Goal: Task Accomplishment & Management: Manage account settings

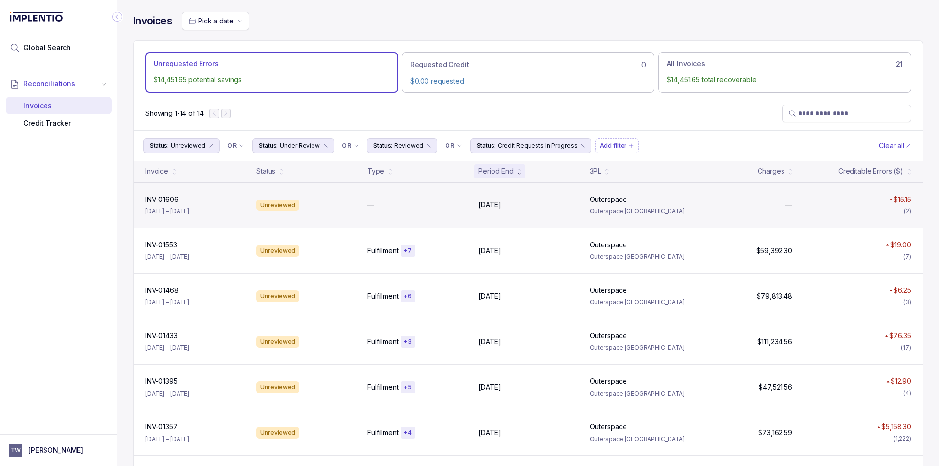
click at [341, 207] on div "Unreviewed" at bounding box center [305, 206] width 107 height 12
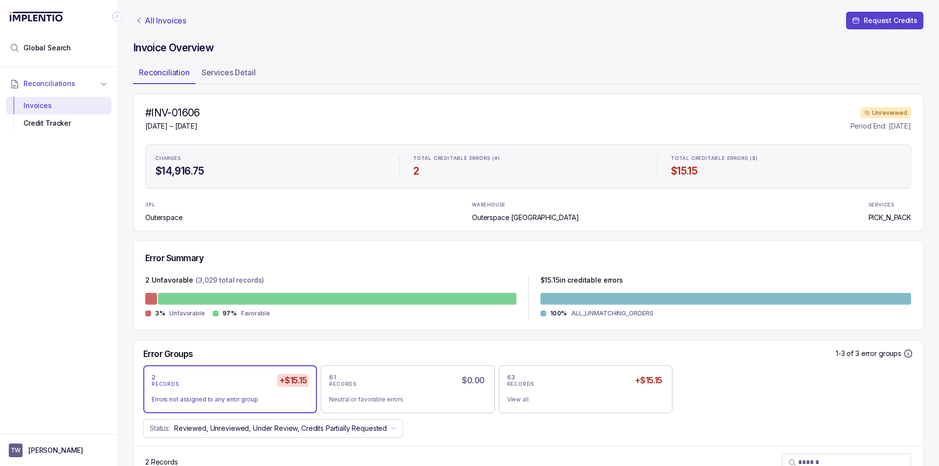
click at [154, 18] on p "All Invoices" at bounding box center [166, 21] width 42 height 10
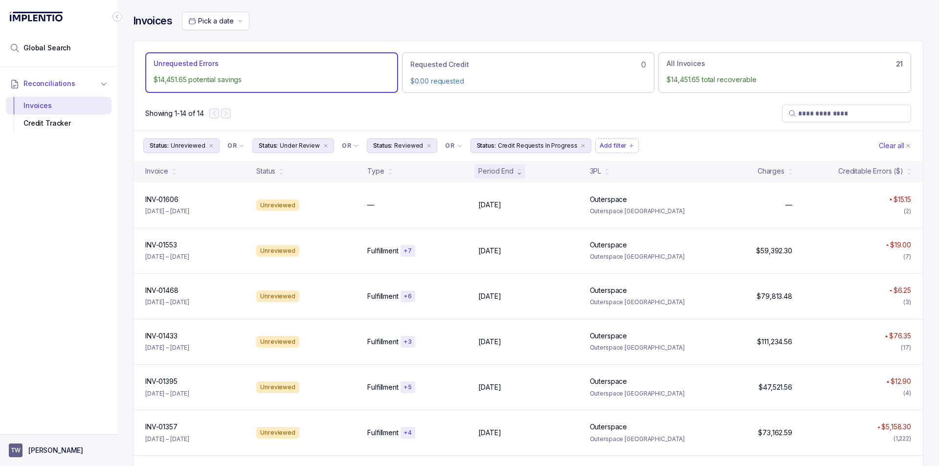
click at [57, 449] on button "TW [PERSON_NAME]" at bounding box center [59, 451] width 100 height 14
click at [48, 431] on p "Logout" at bounding box center [64, 430] width 81 height 10
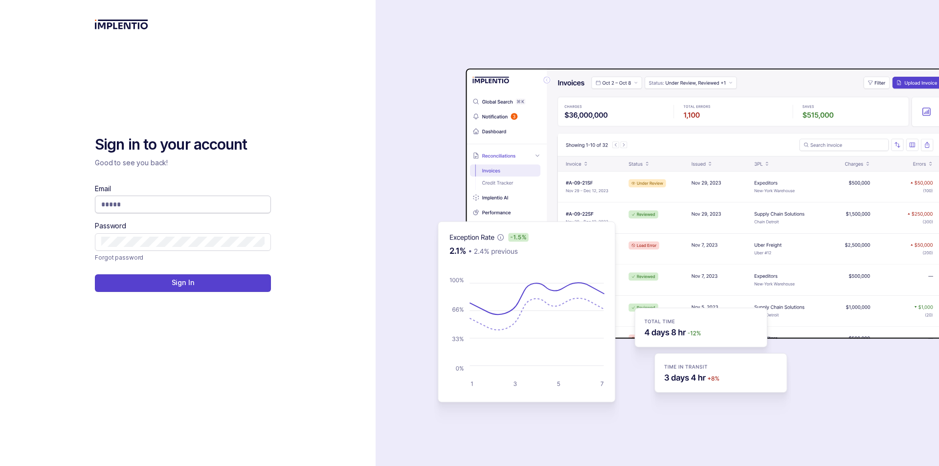
click at [137, 213] on div "Email Password" at bounding box center [183, 217] width 176 height 67
click at [137, 208] on input "Email" at bounding box center [182, 205] width 163 height 10
type input "**********"
